Goal: Use online tool/utility: Utilize a website feature to perform a specific function

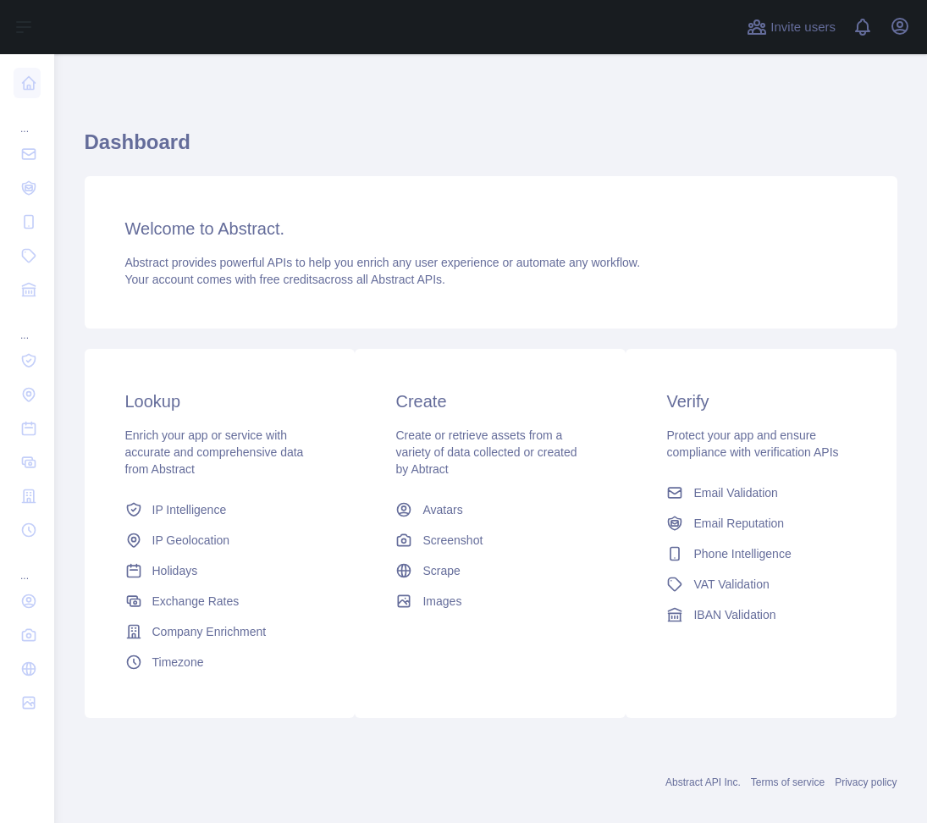
click at [209, 548] on span "IP Geolocation" at bounding box center [191, 540] width 78 height 17
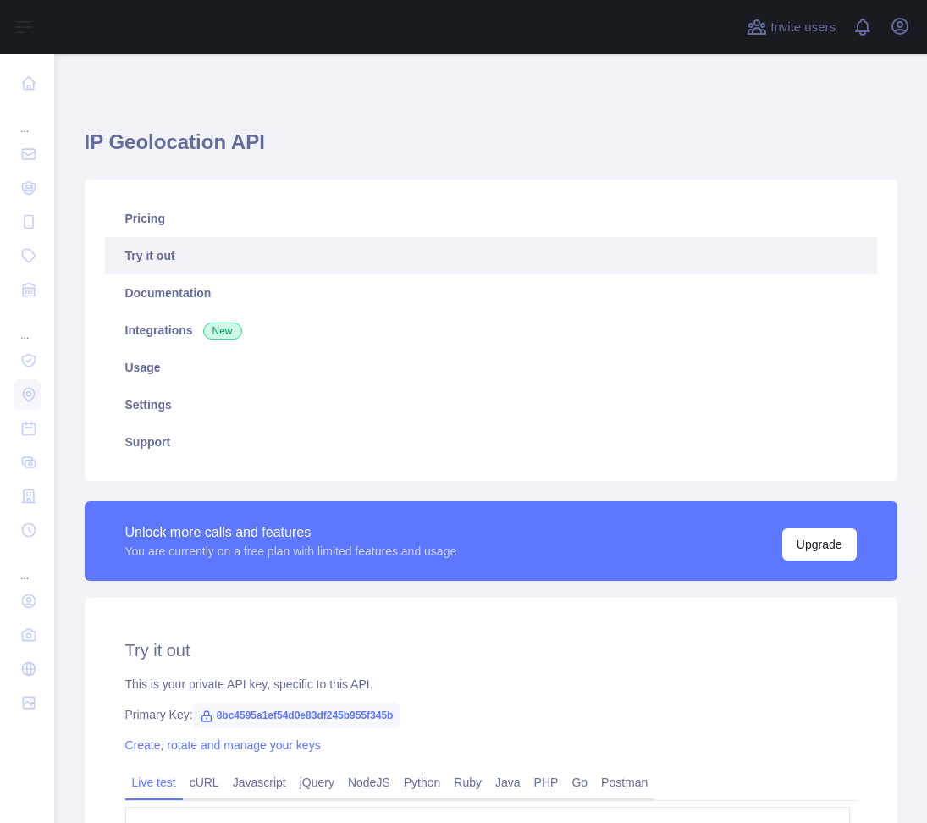
type textarea "**********"
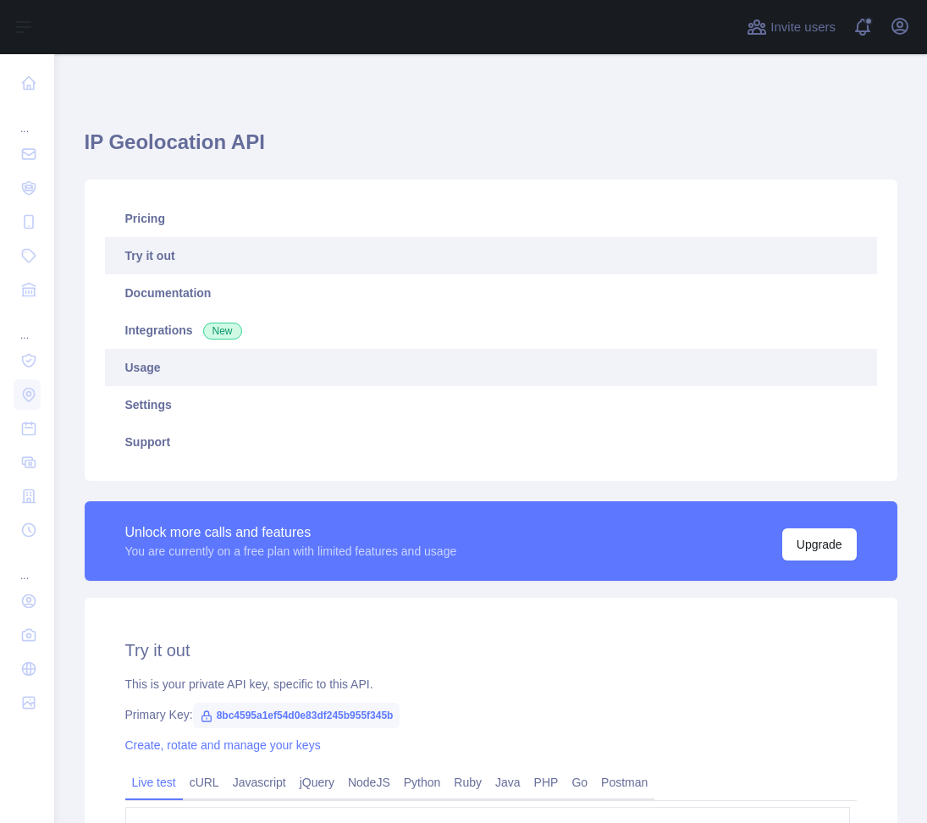
click at [150, 370] on link "Usage" at bounding box center [491, 367] width 772 height 37
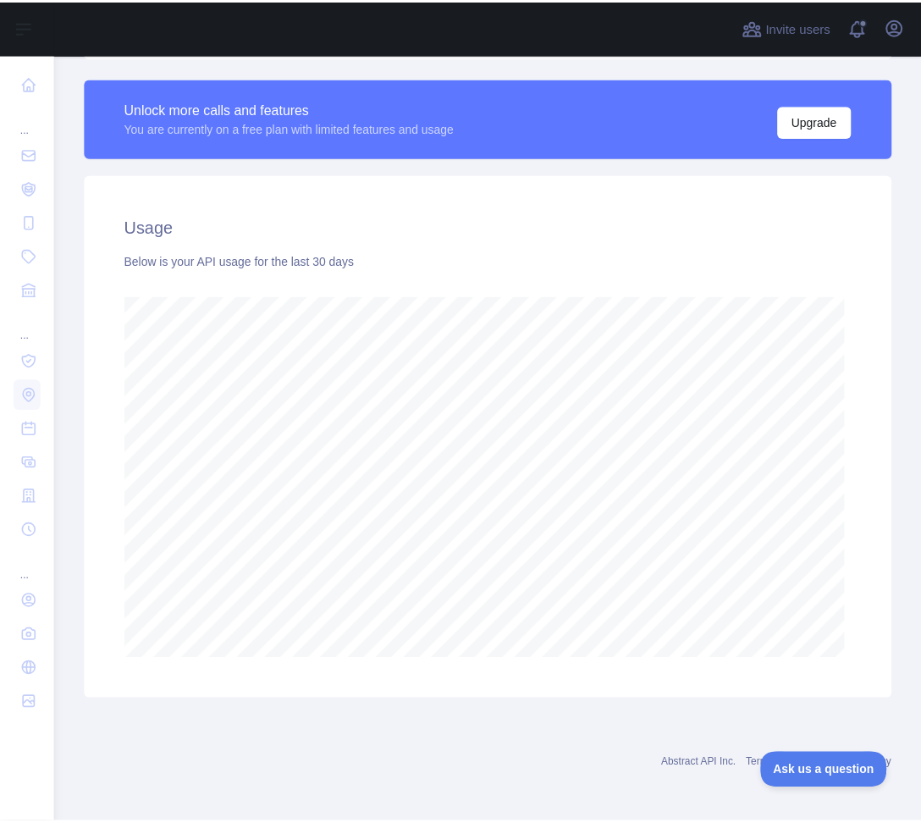
scroll to position [169, 0]
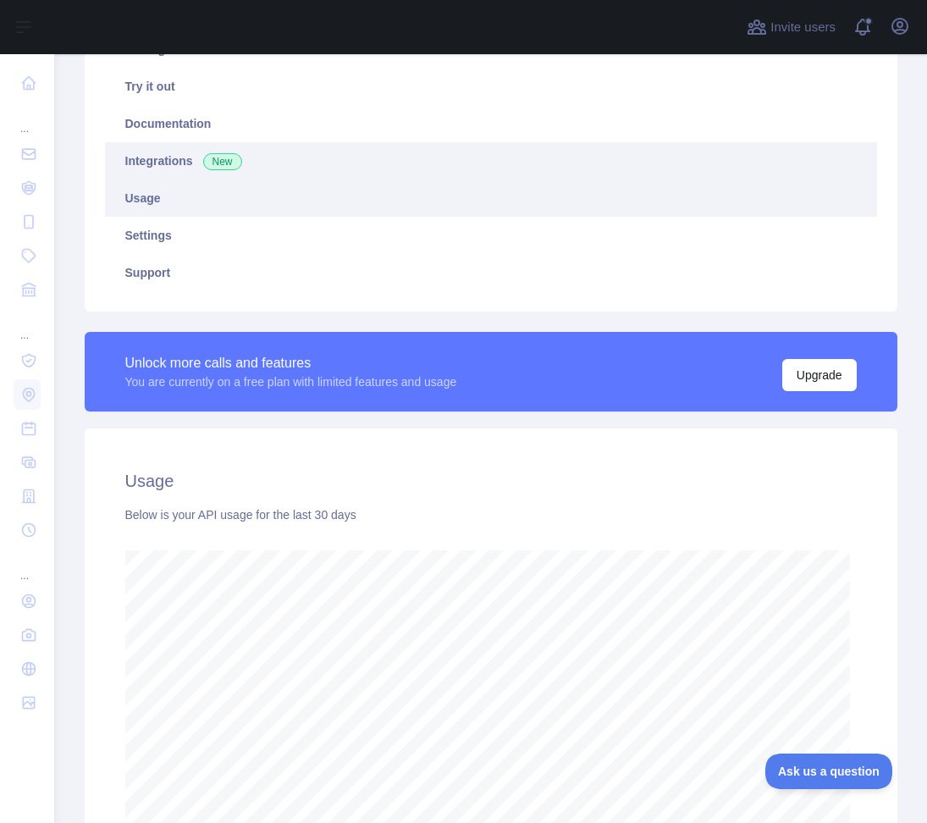
click at [162, 158] on link "Integrations New" at bounding box center [491, 160] width 772 height 37
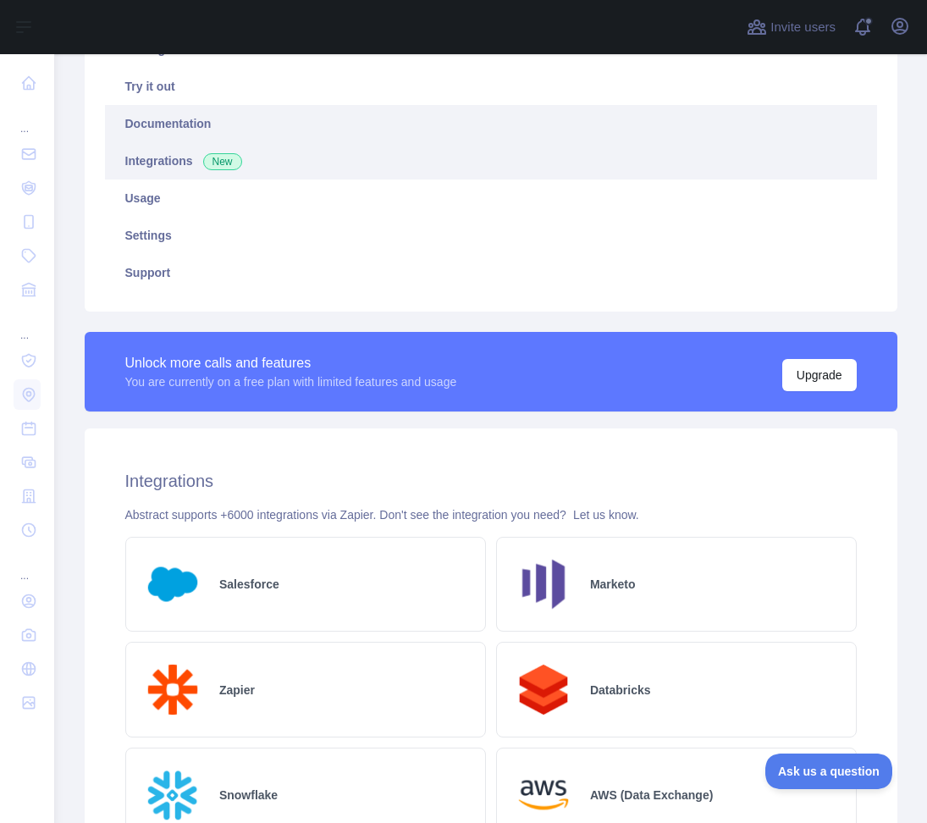
click at [167, 123] on link "Documentation" at bounding box center [491, 123] width 772 height 37
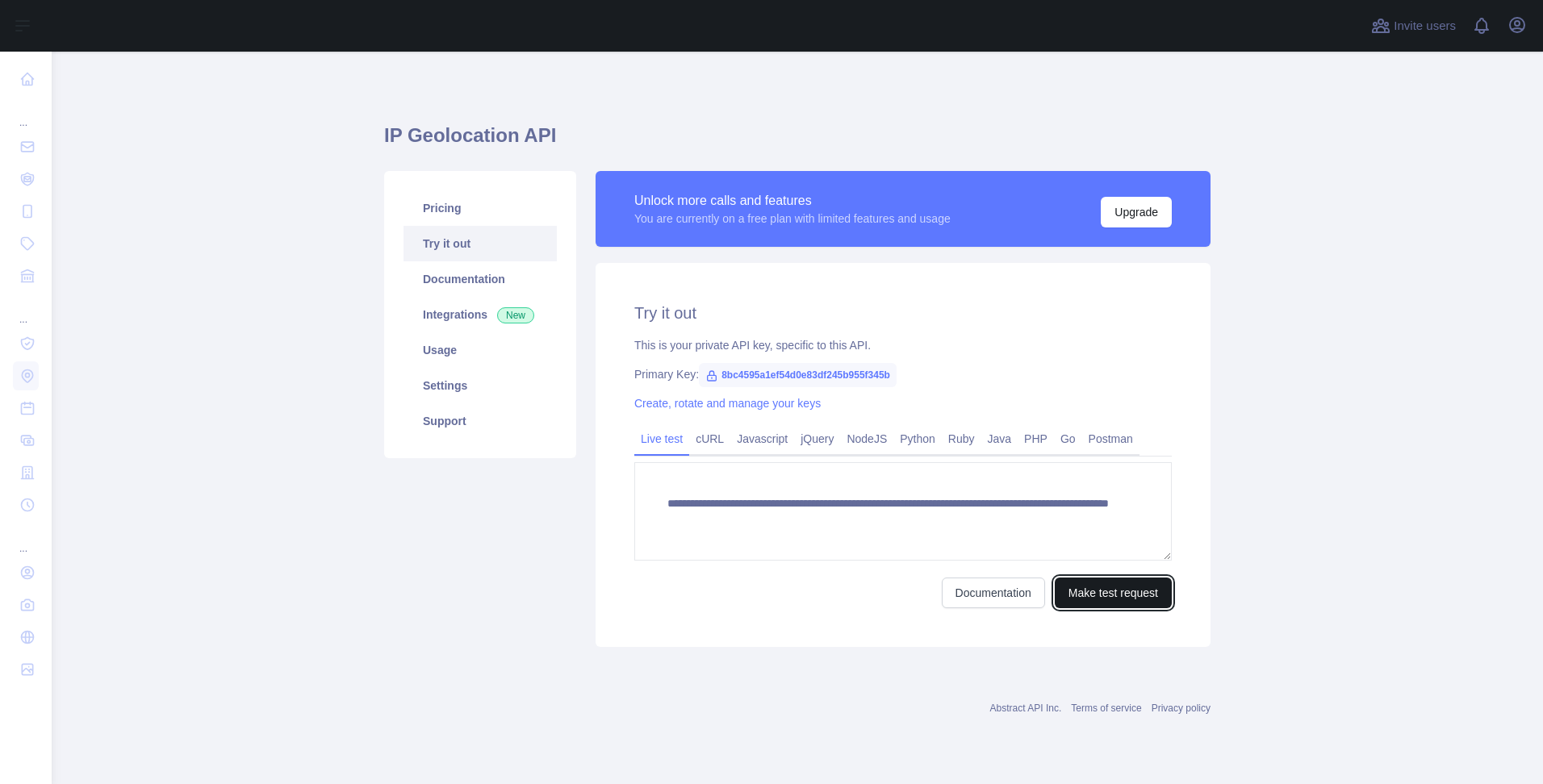
click at [1070, 588] on button "Make test request" at bounding box center [1113, 593] width 117 height 30
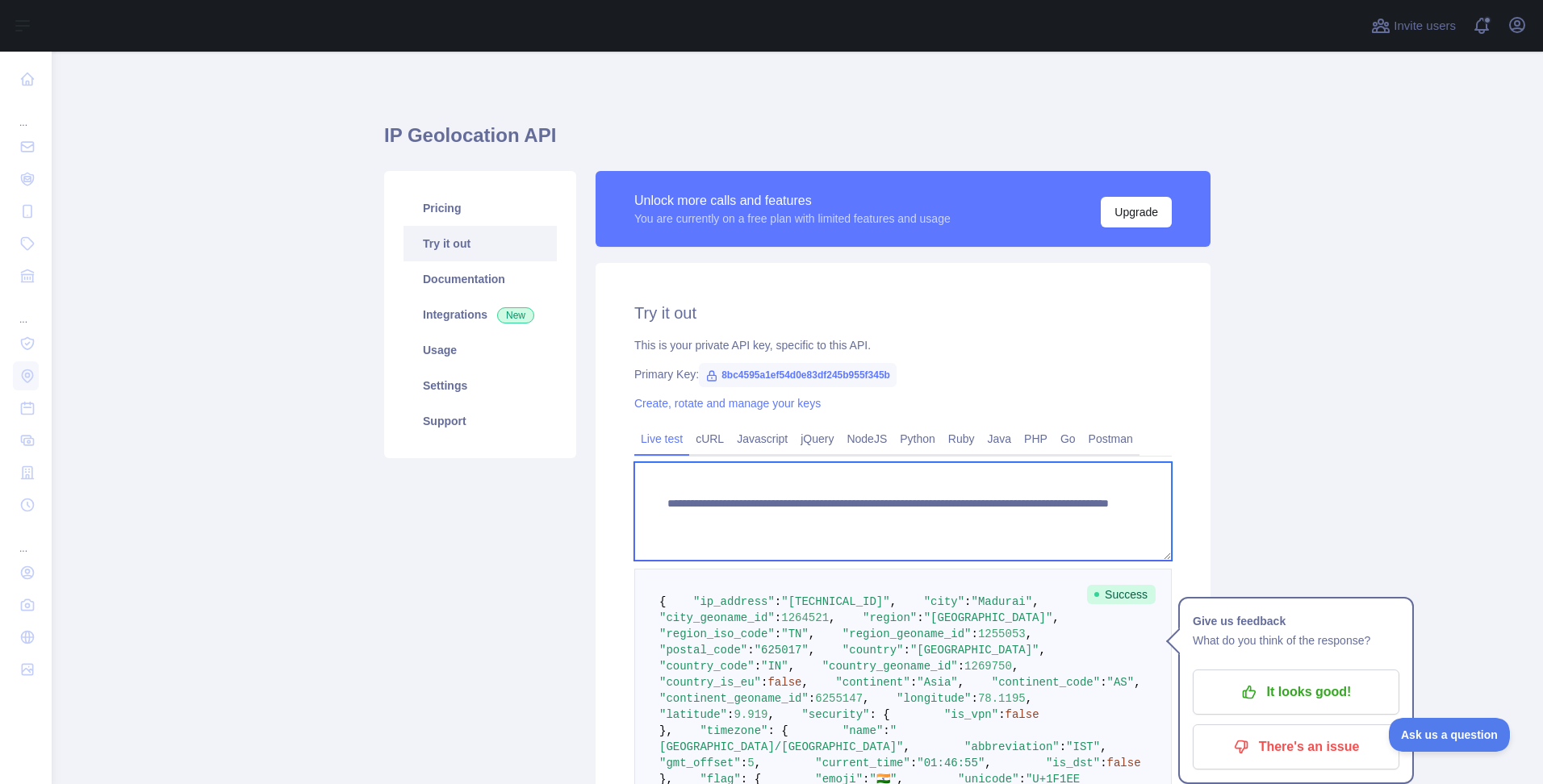
drag, startPoint x: 965, startPoint y: 514, endPoint x: 1067, endPoint y: 516, distance: 102.0
click at [1067, 516] on textarea "**********" at bounding box center [903, 511] width 538 height 98
paste textarea
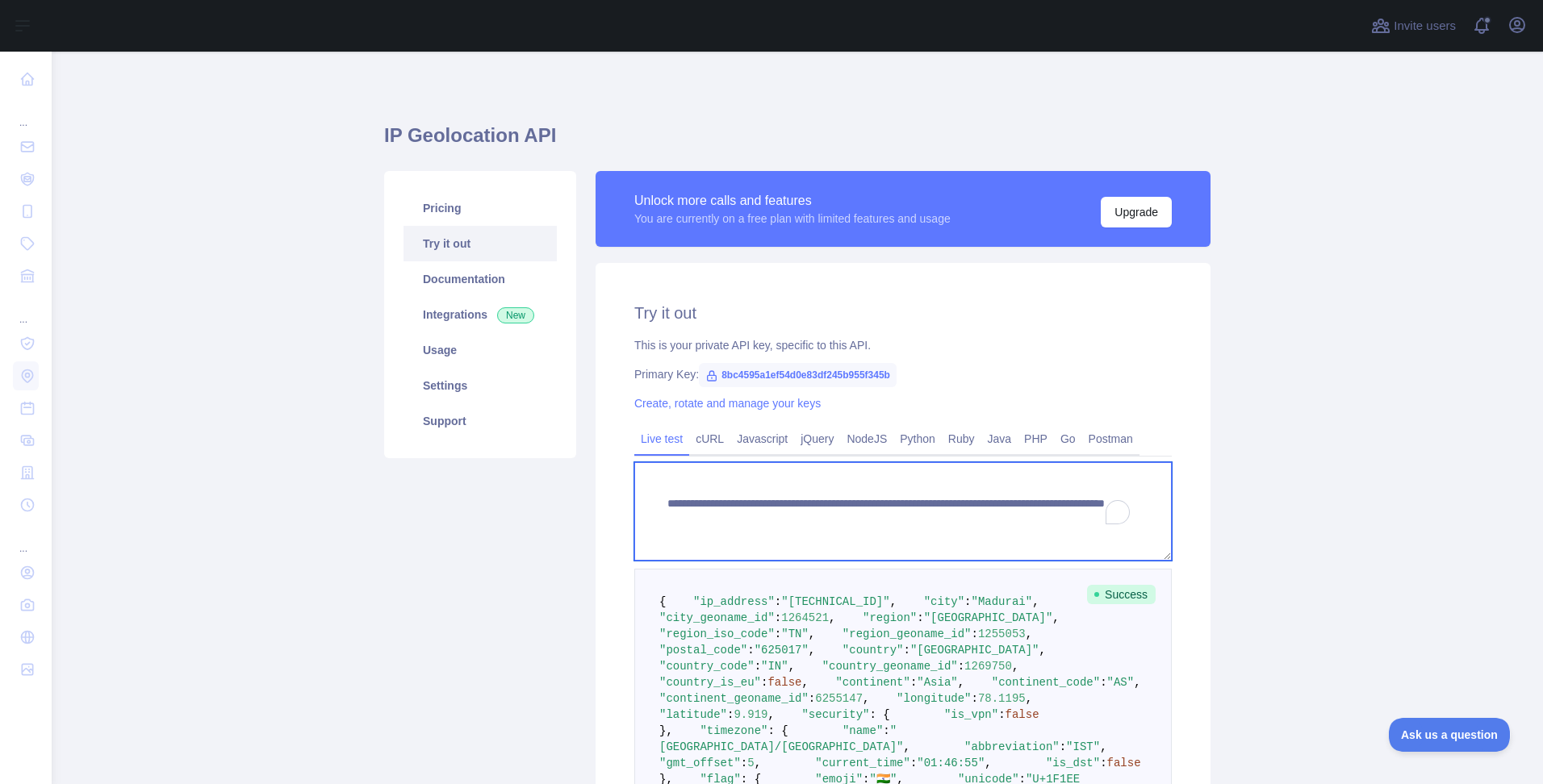
scroll to position [645, 0]
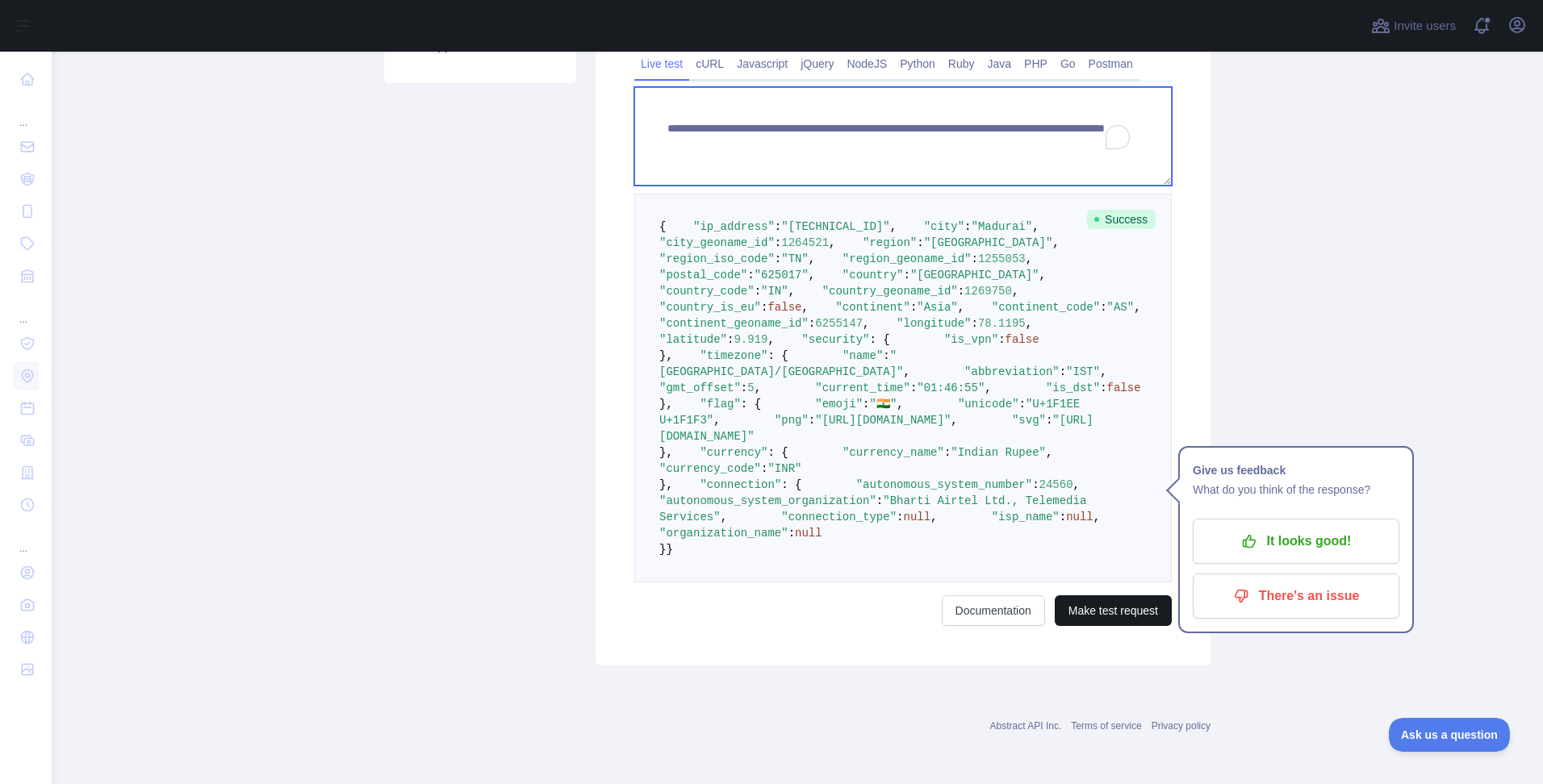
type textarea "**********"
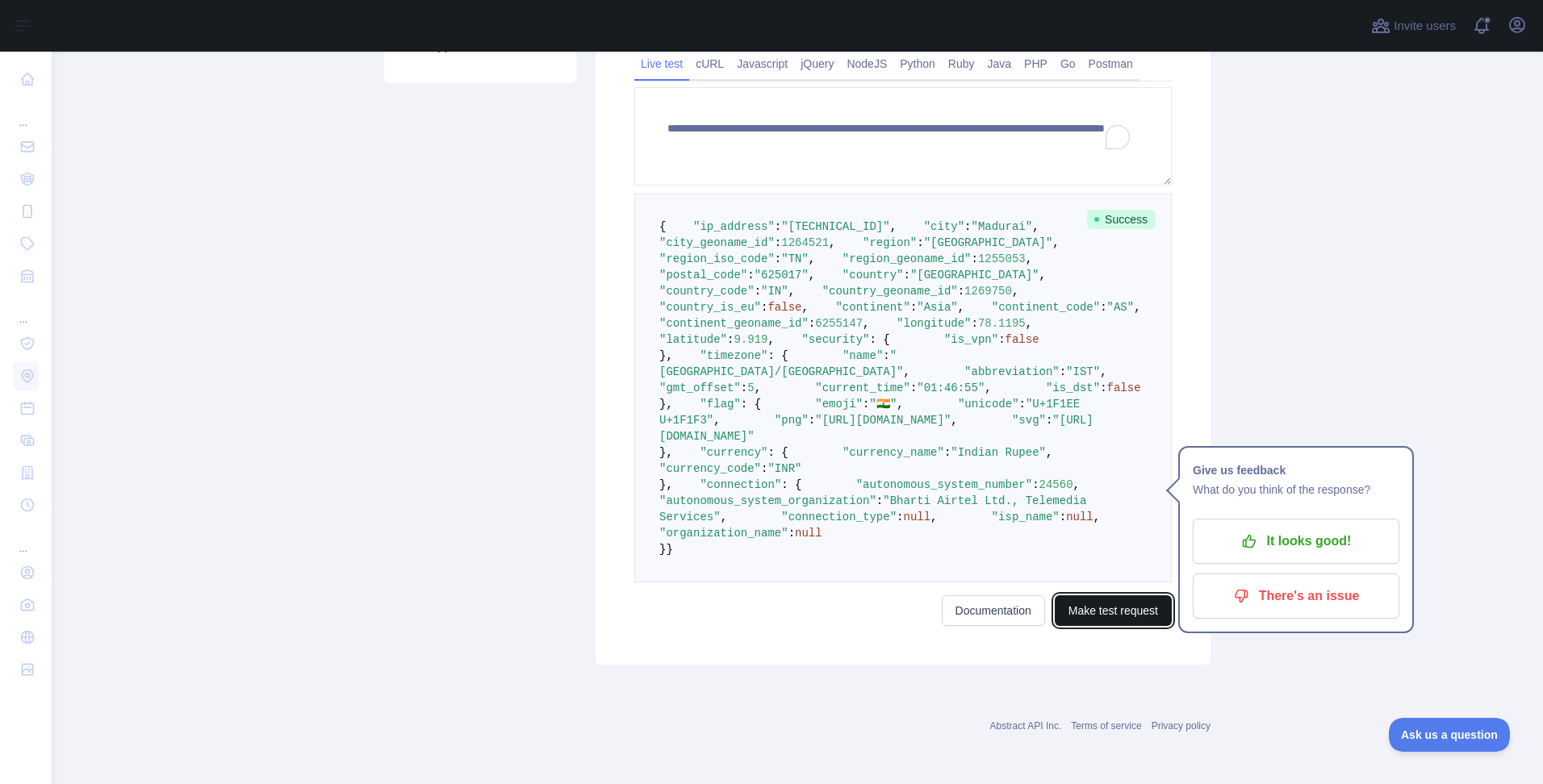
click at [1097, 626] on button "Make test request" at bounding box center [1113, 611] width 117 height 30
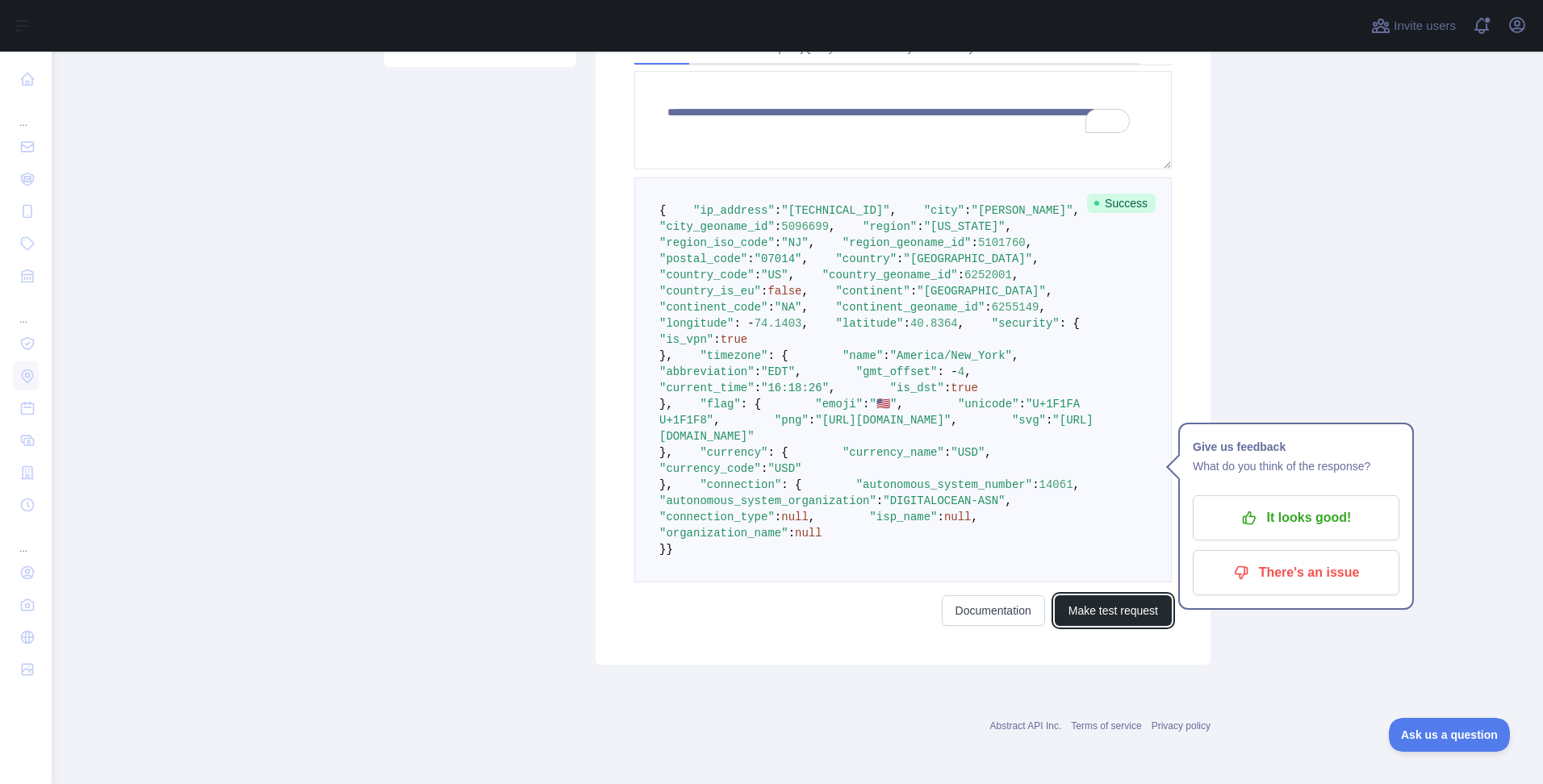
scroll to position [359, 0]
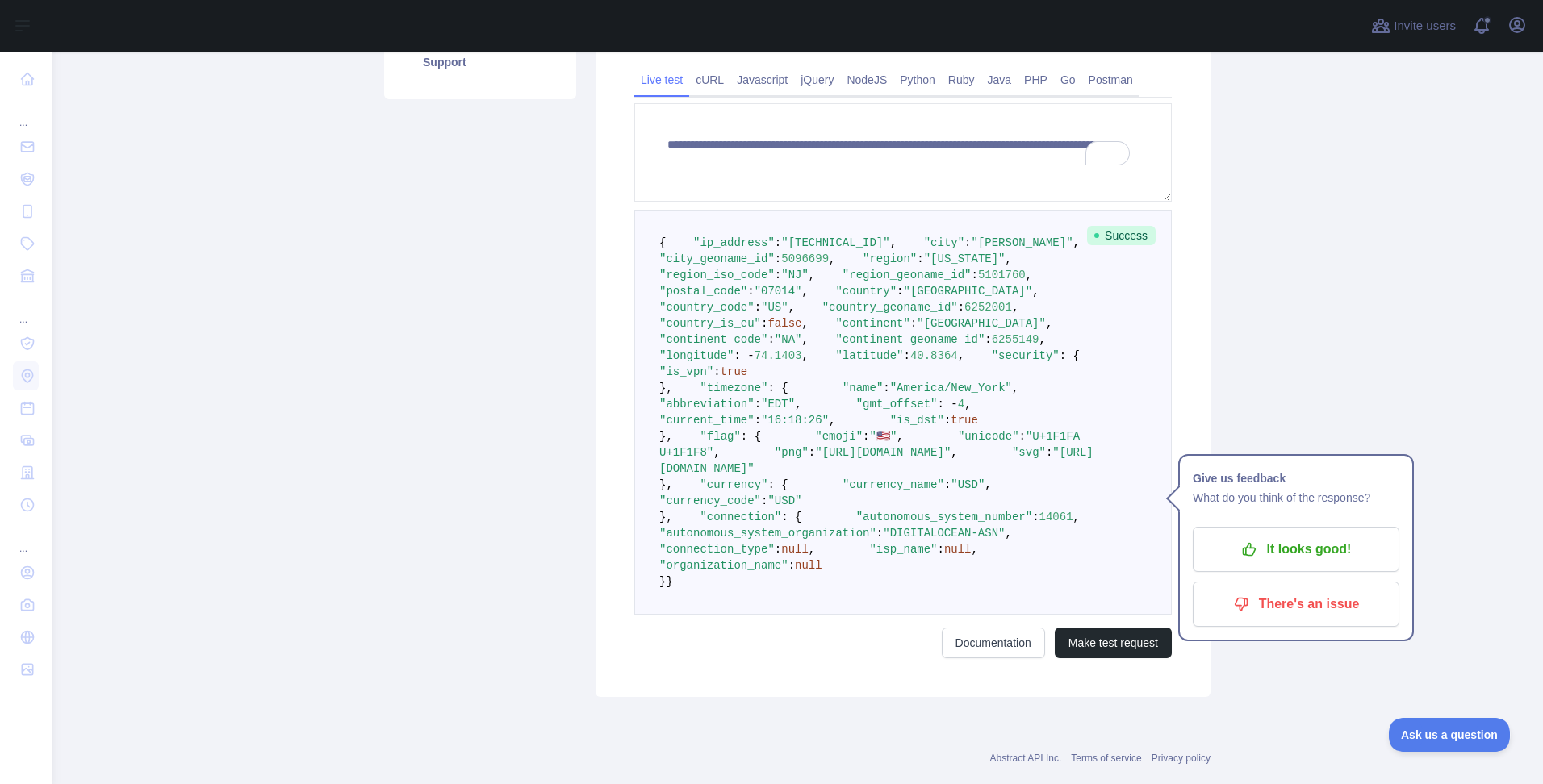
drag, startPoint x: 1043, startPoint y: 321, endPoint x: 666, endPoint y: 250, distance: 383.6
click at [654, 239] on pre "{ "ip_address" : "[TECHNICAL_ID]" , "city" : "[GEOGRAPHIC_DATA]" , "city_geonam…" at bounding box center [903, 412] width 538 height 405
drag, startPoint x: 656, startPoint y: 247, endPoint x: 842, endPoint y: 766, distance: 551.3
click at [842, 614] on pre "{ "ip_address" : "[TECHNICAL_ID]" , "city" : "[GEOGRAPHIC_DATA]" , "city_geonam…" at bounding box center [903, 412] width 538 height 405
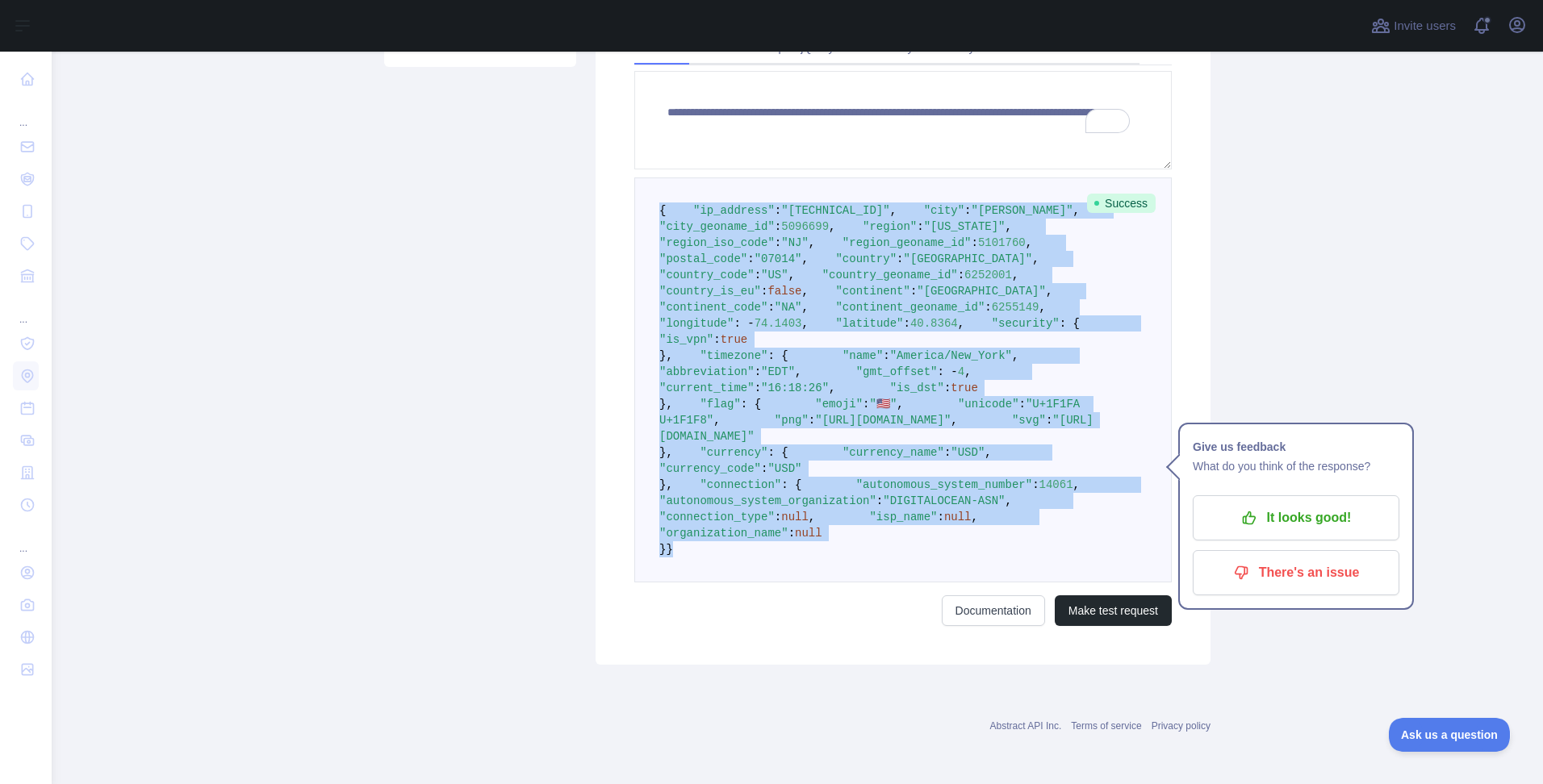
click at [674, 564] on pre "{ "ip_address" : "[TECHNICAL_ID]" , "city" : "[GEOGRAPHIC_DATA]" , "city_geonam…" at bounding box center [903, 379] width 538 height 405
copy code "{ "lo_ipsumdo" : "288.72.994.886" , "sita" : "Consect" , "adip_elitsed_do" : 59…"
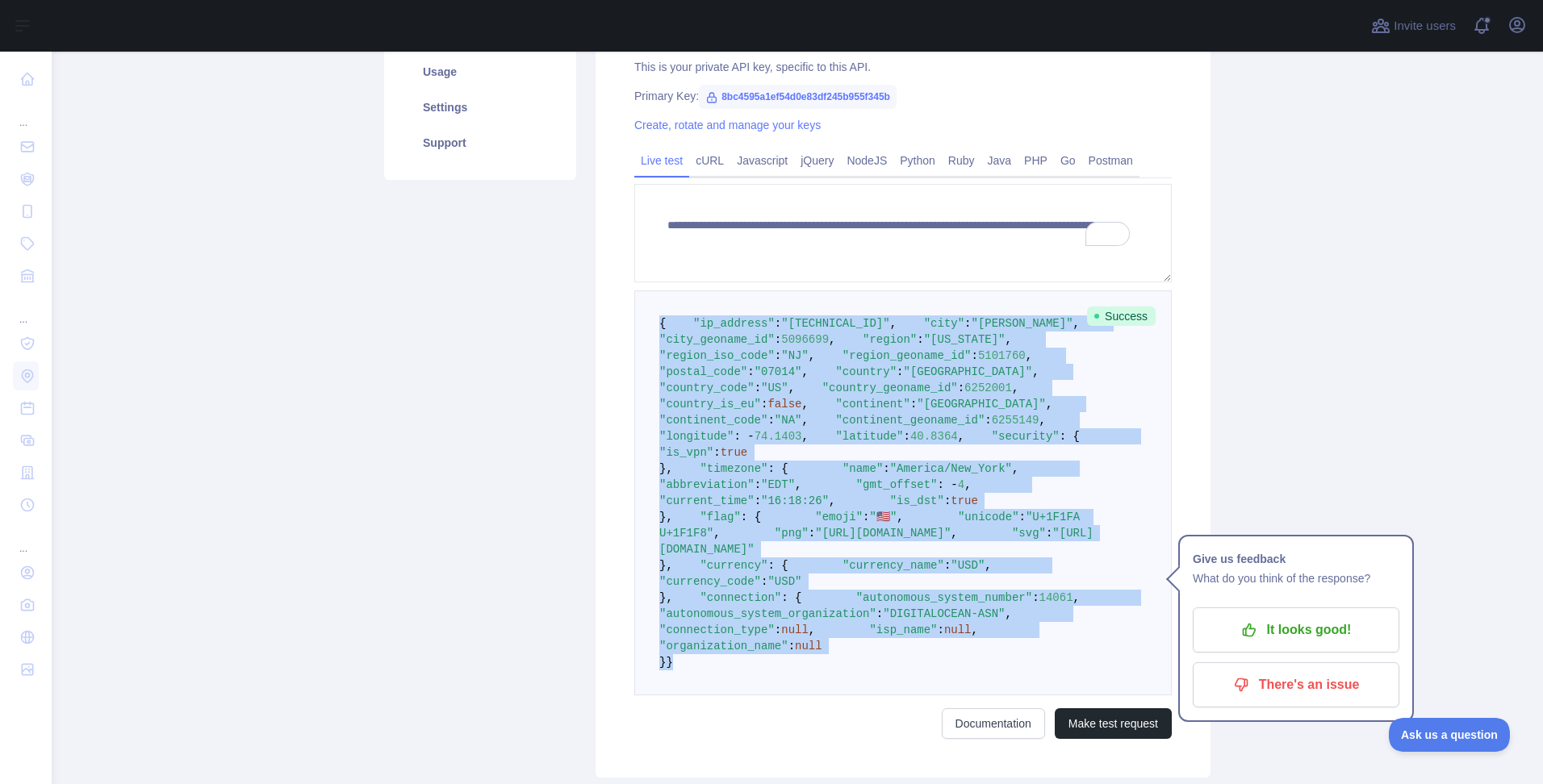
scroll to position [0, 0]
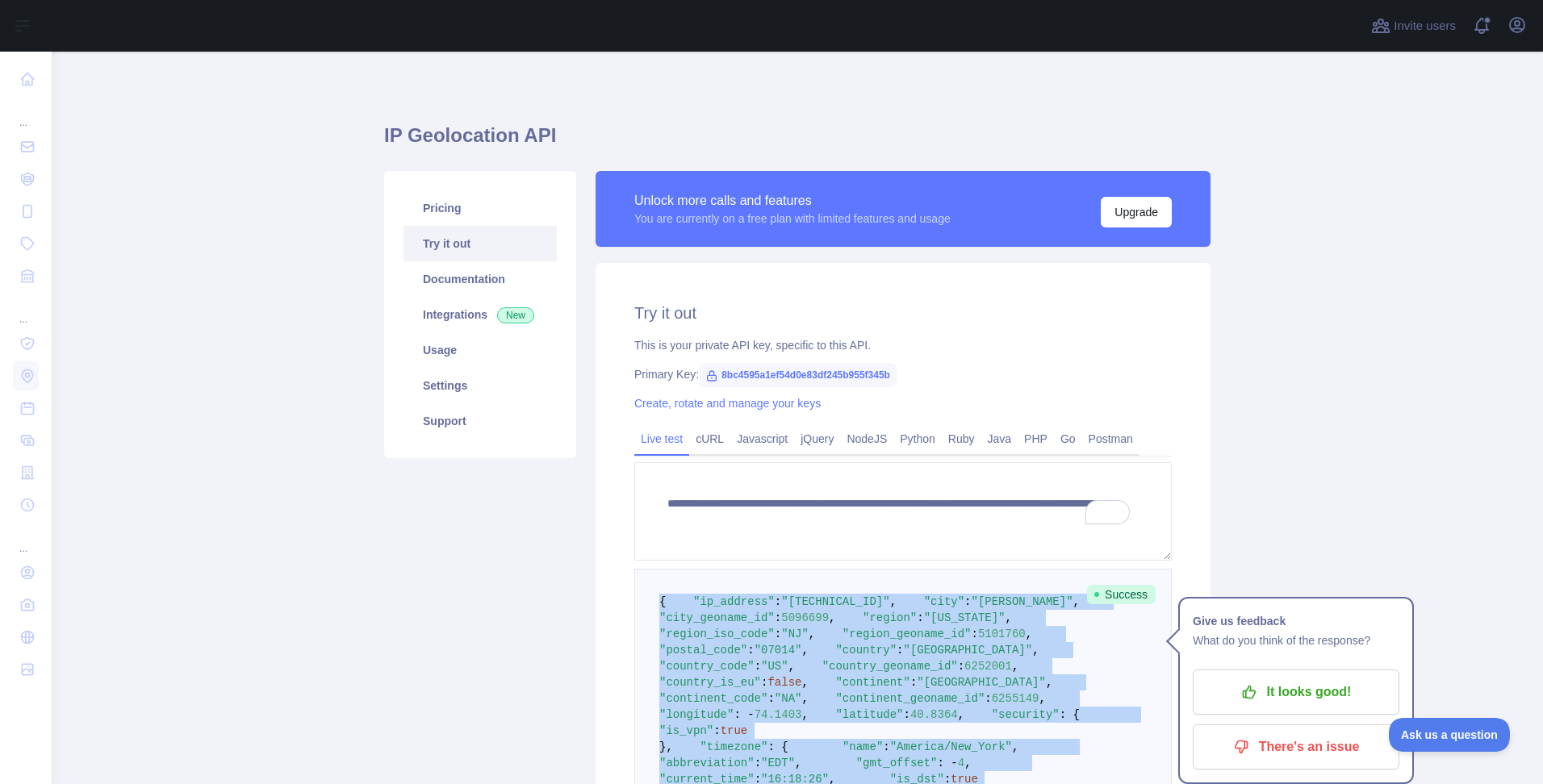
click at [442, 604] on div "Pricing Try it out Documentation Integrations New Usage Settings Support" at bounding box center [480, 613] width 212 height 885
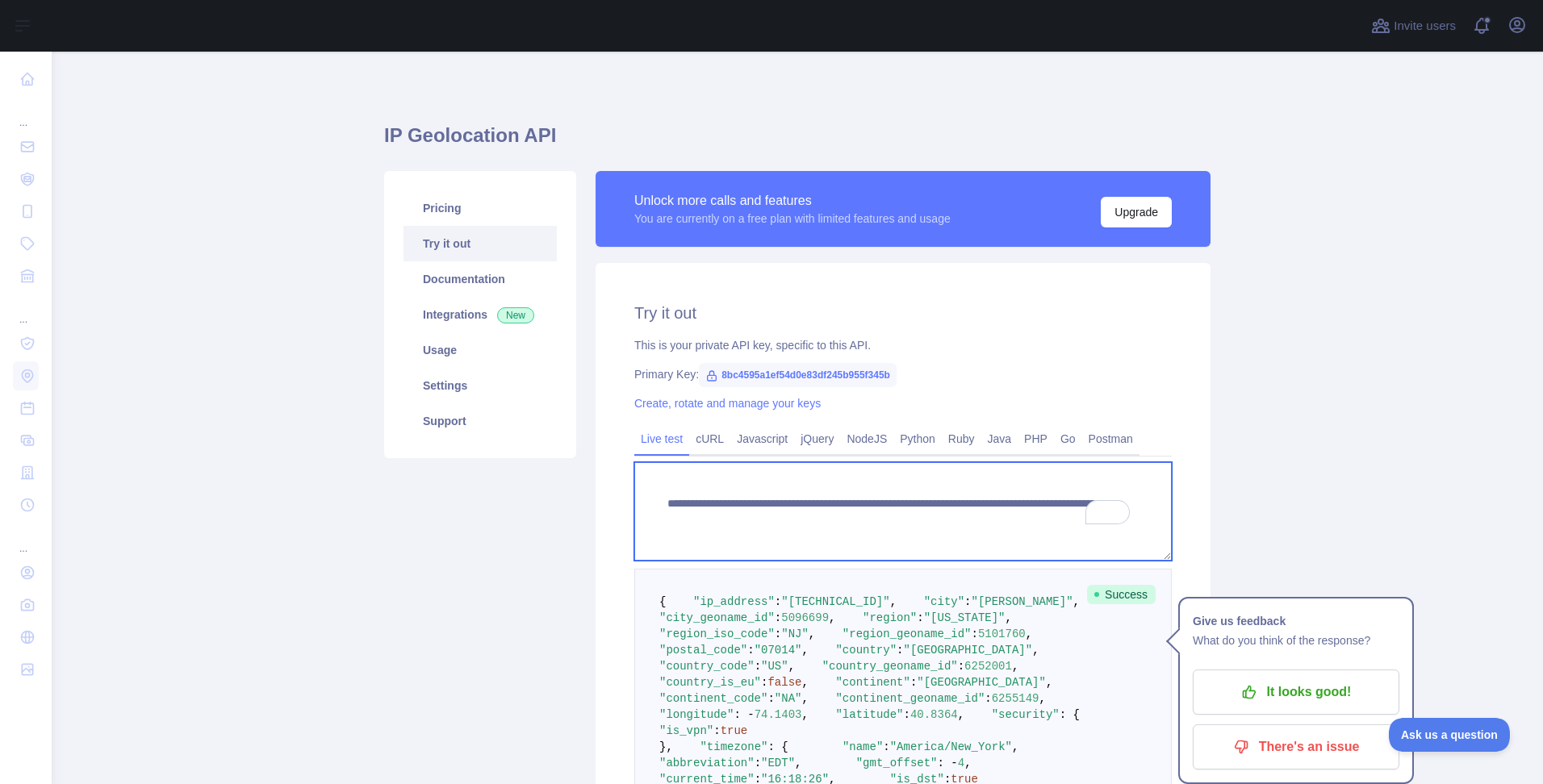
drag, startPoint x: 661, startPoint y: 503, endPoint x: 1068, endPoint y: 531, distance: 408.0
click at [1068, 531] on textarea "**********" at bounding box center [903, 511] width 538 height 98
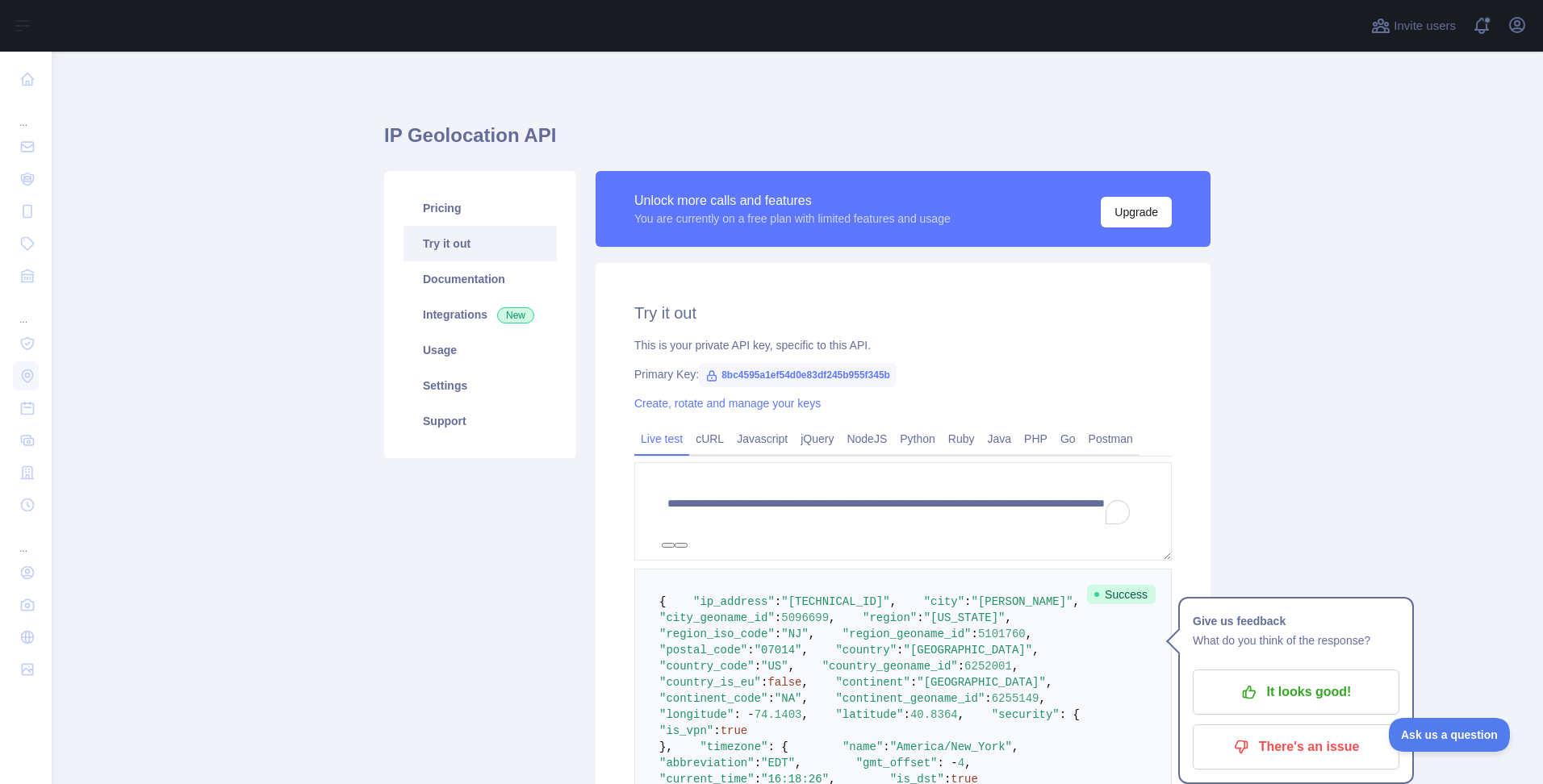
click at [615, 748] on div "**********" at bounding box center [903, 659] width 615 height 793
click at [636, 727] on pre "{ "ip_address" : "[TECHNICAL_ID]" , "city" : "[GEOGRAPHIC_DATA]" , "city_geonam…" at bounding box center [903, 771] width 538 height 405
click at [426, 596] on div "Pricing Try it out Documentation Integrations New Usage Settings Support" at bounding box center [480, 613] width 212 height 885
